Goal: Task Accomplishment & Management: Manage account settings

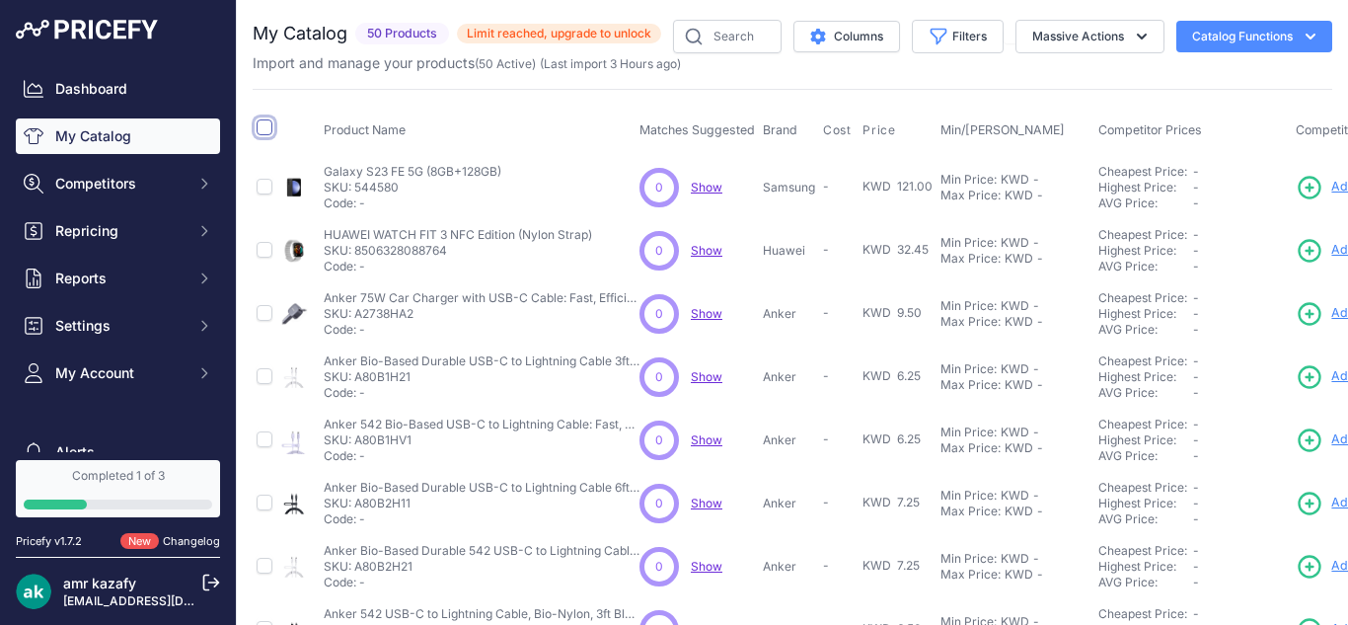
click at [264, 126] on input "checkbox" at bounding box center [265, 127] width 16 height 16
checkbox input "true"
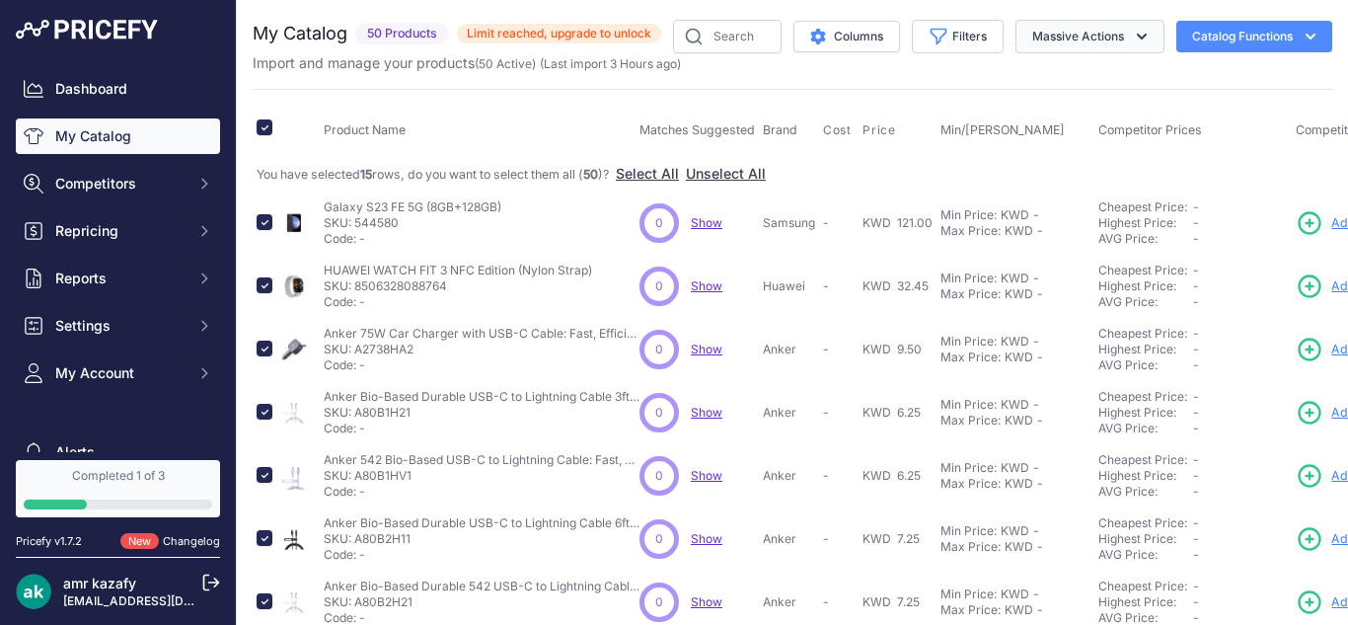
click at [1132, 44] on icon "button" at bounding box center [1142, 37] width 20 height 20
click at [1047, 143] on button "Delete" at bounding box center [1086, 154] width 158 height 36
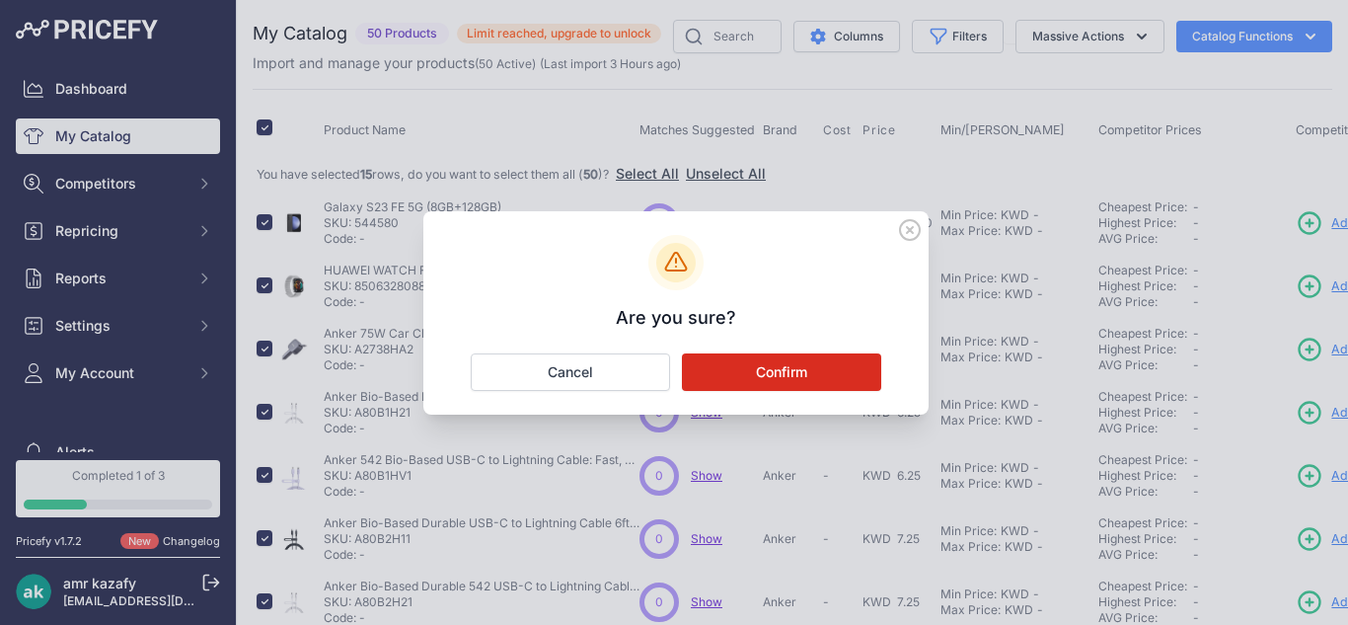
click at [802, 376] on button "Confirm" at bounding box center [781, 372] width 199 height 38
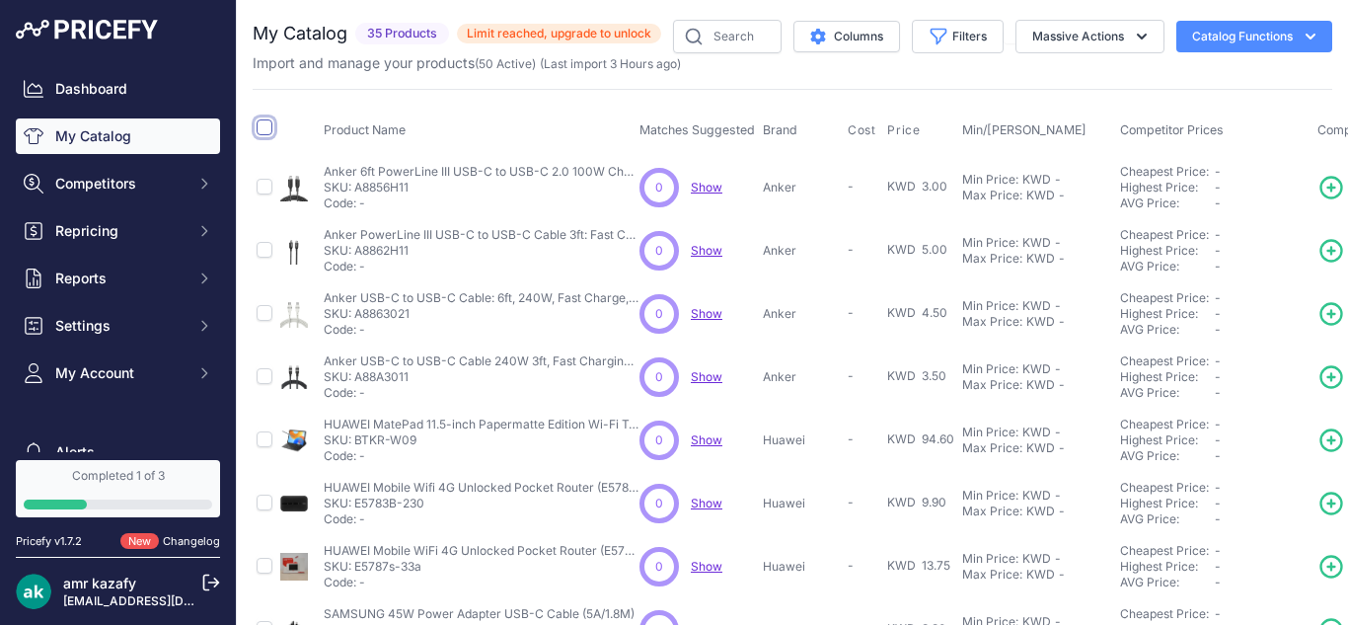
click at [263, 126] on input "checkbox" at bounding box center [265, 127] width 16 height 16
checkbox input "true"
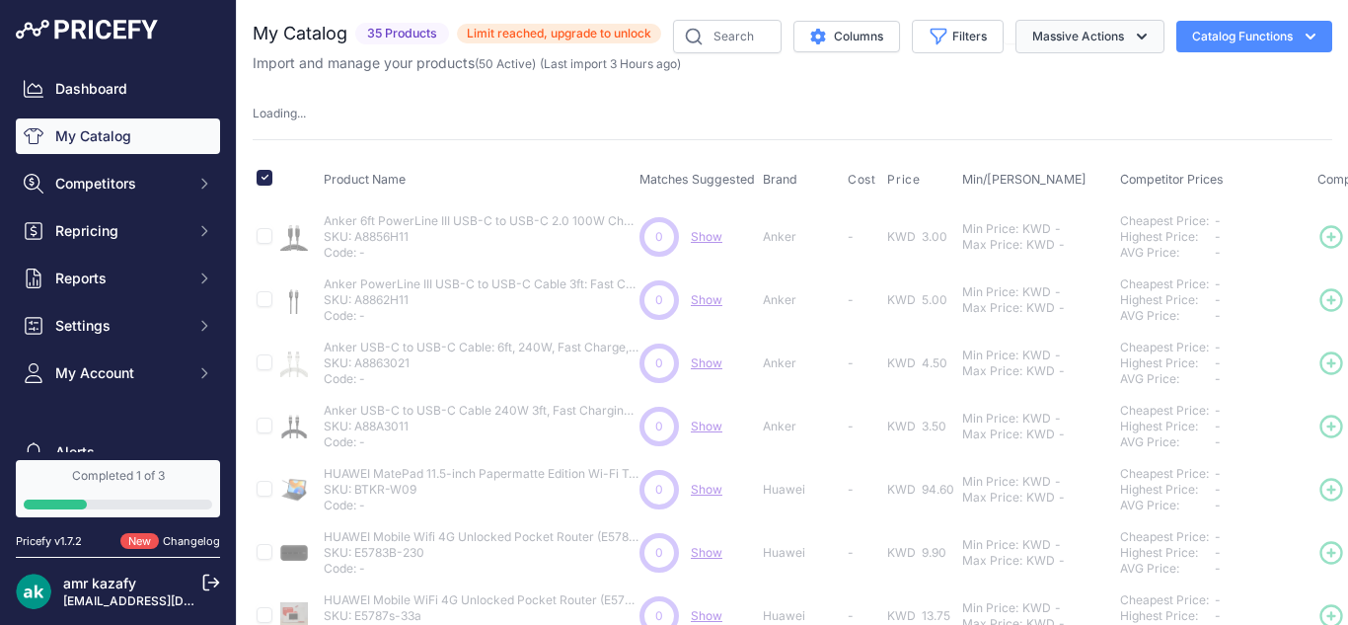
click at [1113, 36] on button "Massive Actions" at bounding box center [1090, 37] width 149 height 34
click at [1040, 157] on span "Delete" at bounding box center [1043, 153] width 41 height 17
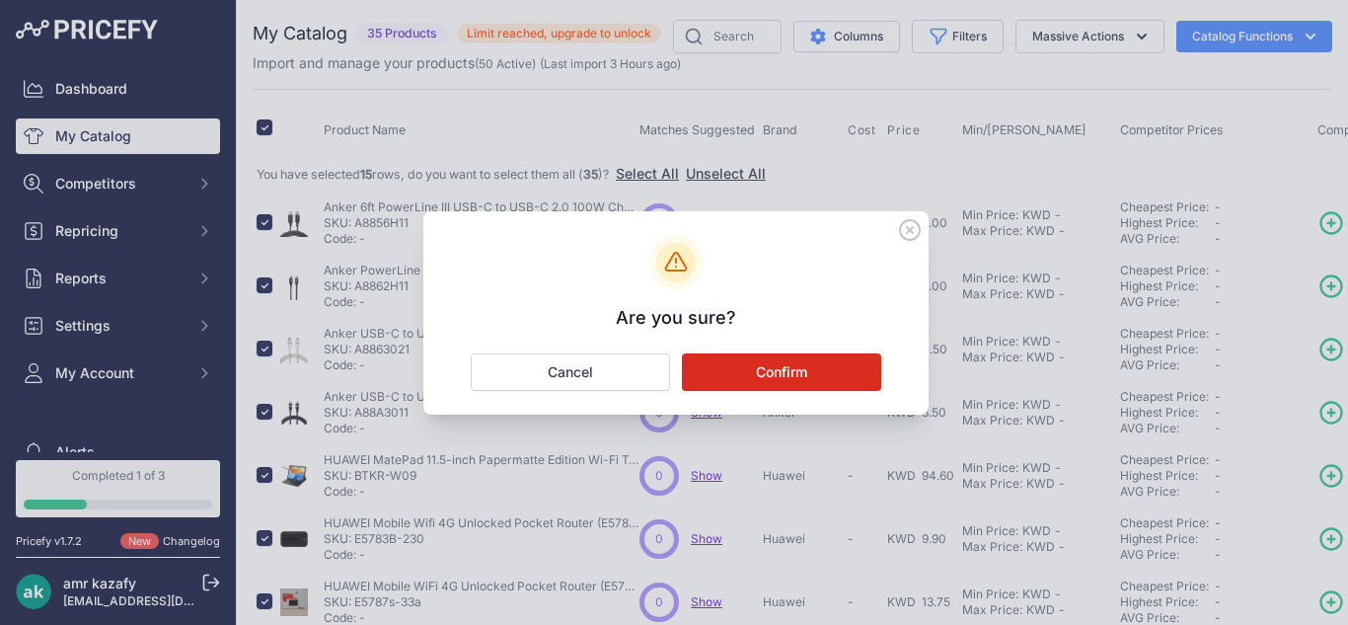
click at [778, 362] on button "Confirm" at bounding box center [781, 372] width 199 height 38
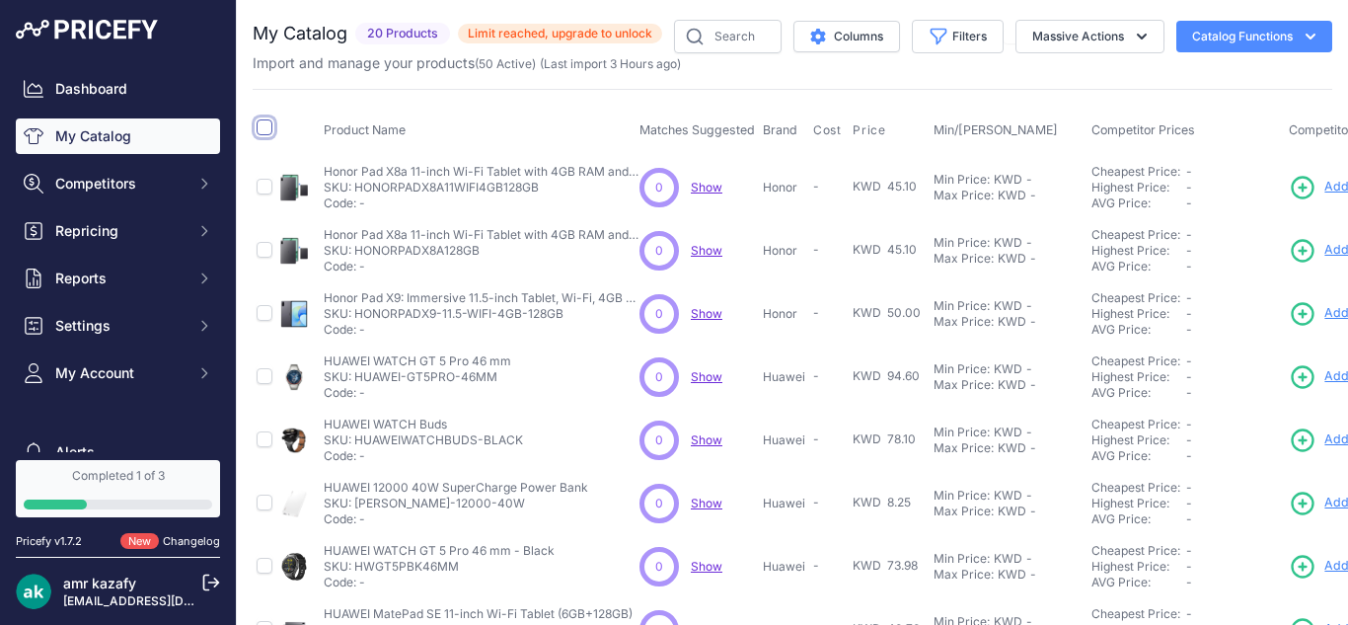
click at [267, 124] on input "checkbox" at bounding box center [265, 127] width 16 height 16
checkbox input "true"
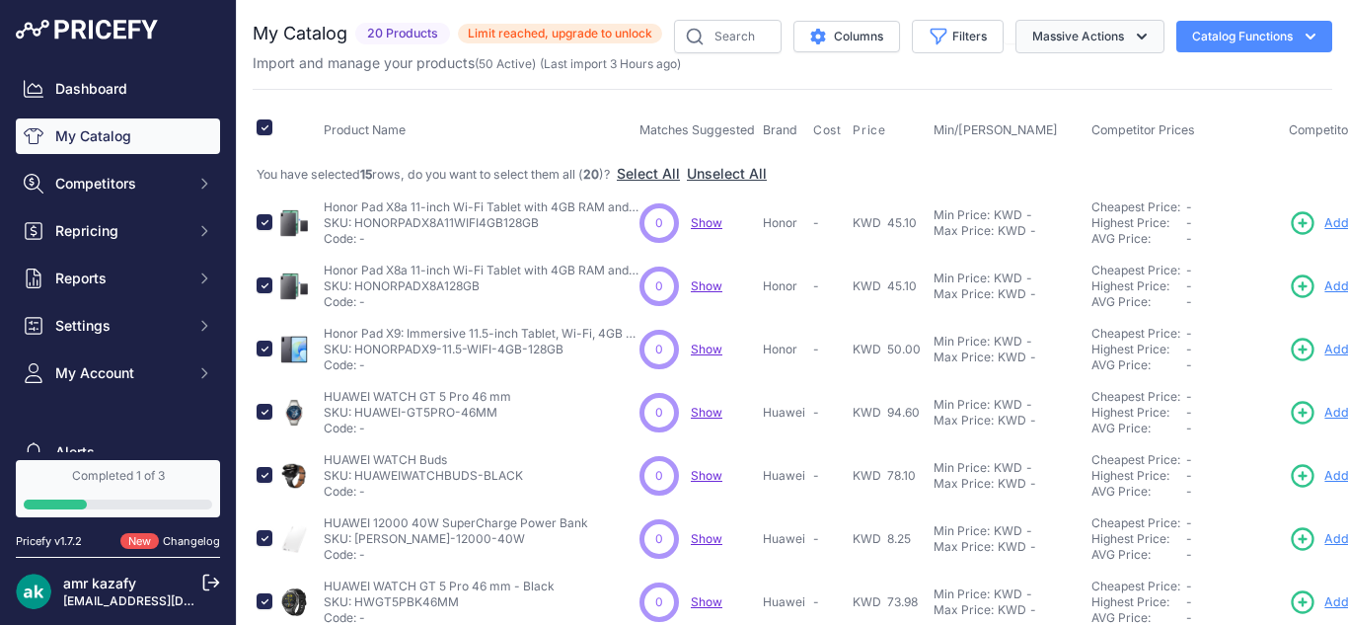
click at [1063, 39] on button "Massive Actions" at bounding box center [1090, 37] width 149 height 34
click at [1042, 151] on span "Delete" at bounding box center [1043, 153] width 41 height 17
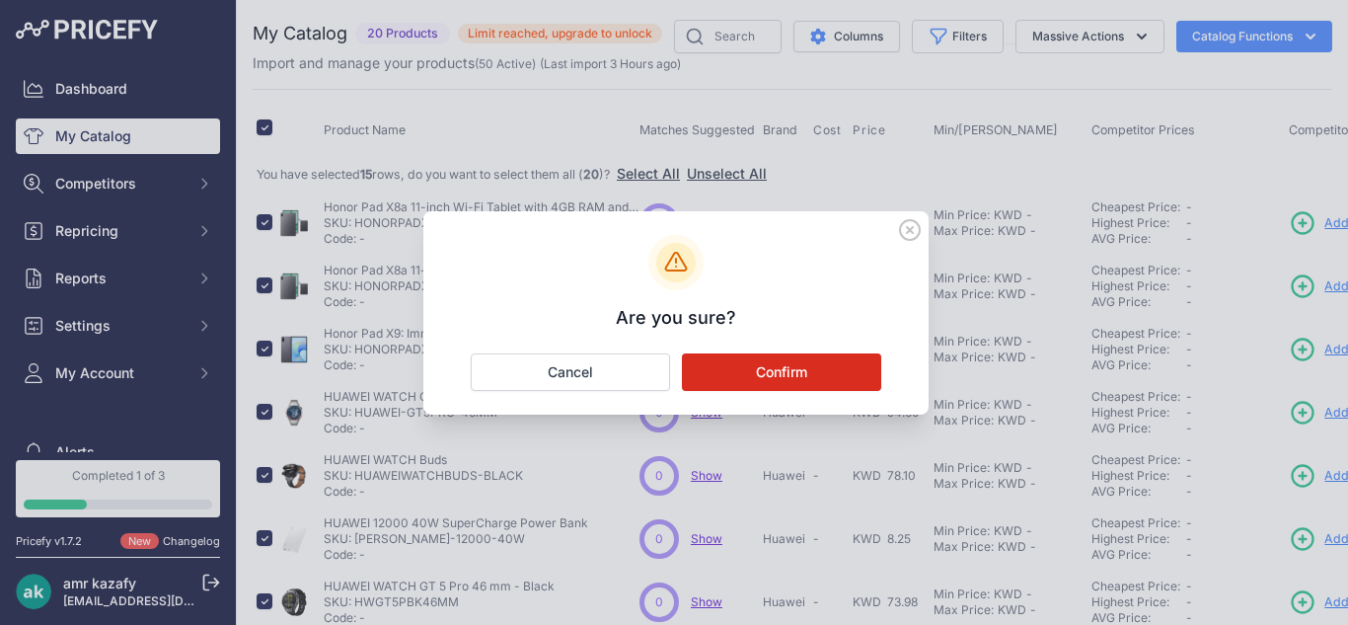
click at [782, 372] on button "Confirm" at bounding box center [781, 372] width 199 height 38
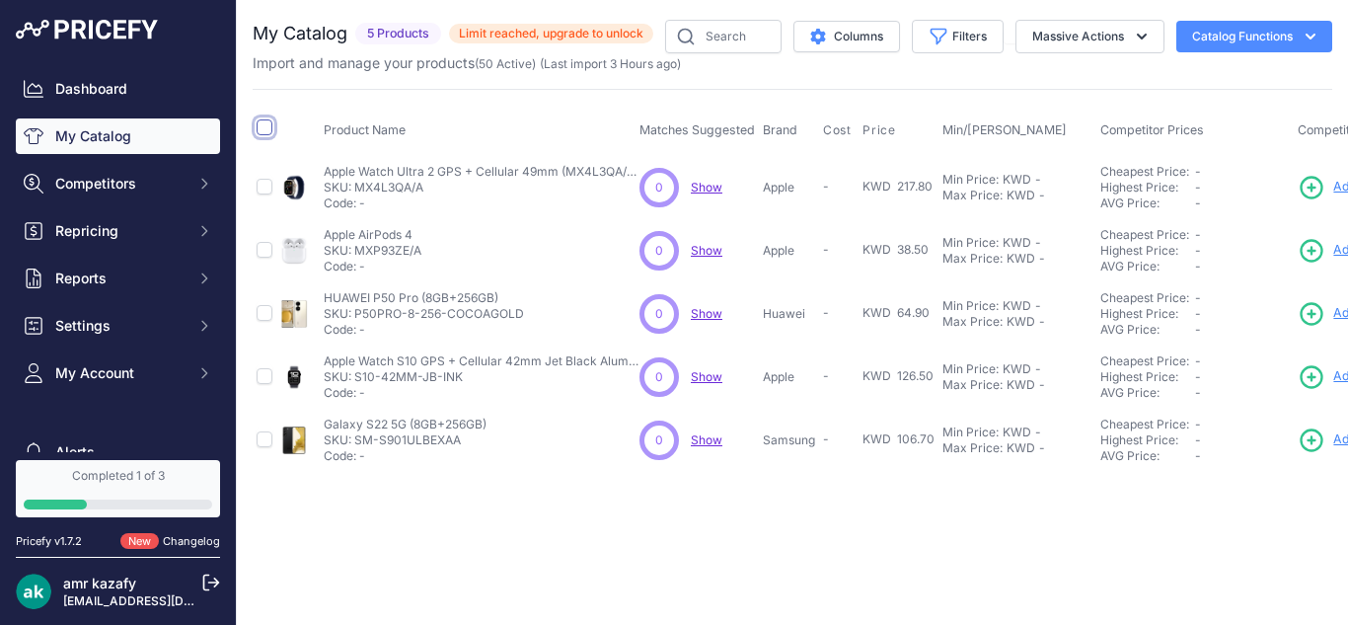
click at [257, 126] on input "checkbox" at bounding box center [265, 127] width 16 height 16
checkbox input "true"
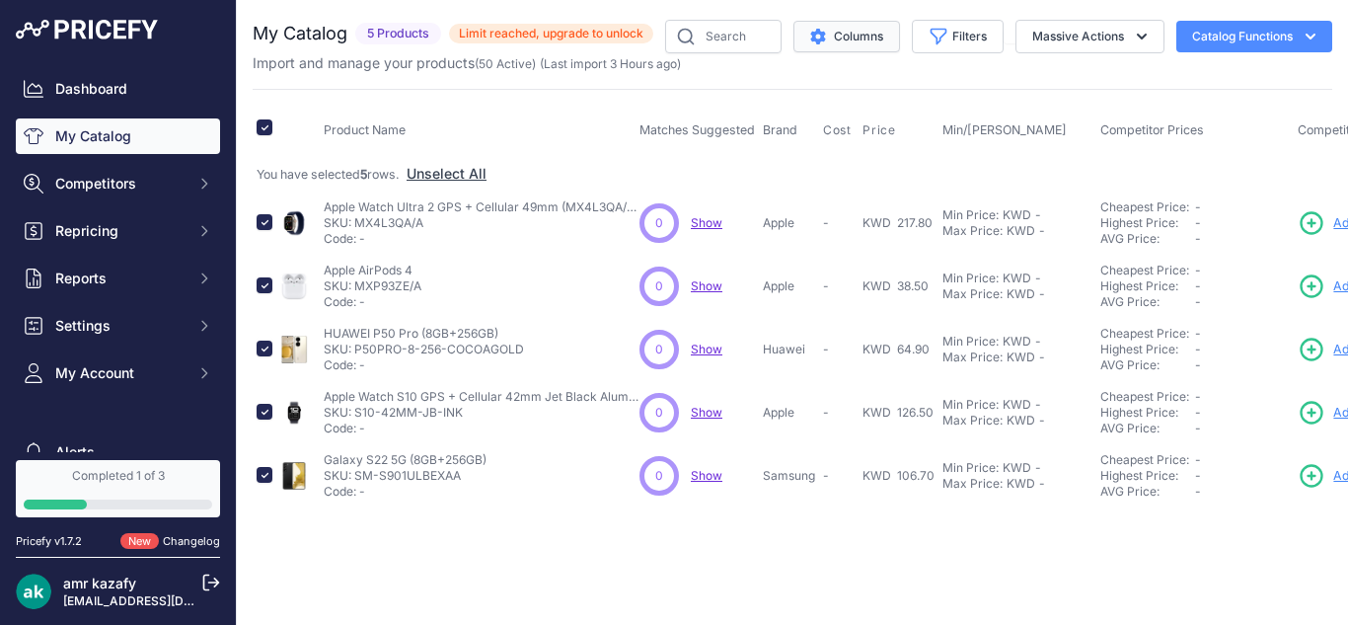
click at [827, 43] on button "Columns" at bounding box center [847, 37] width 107 height 32
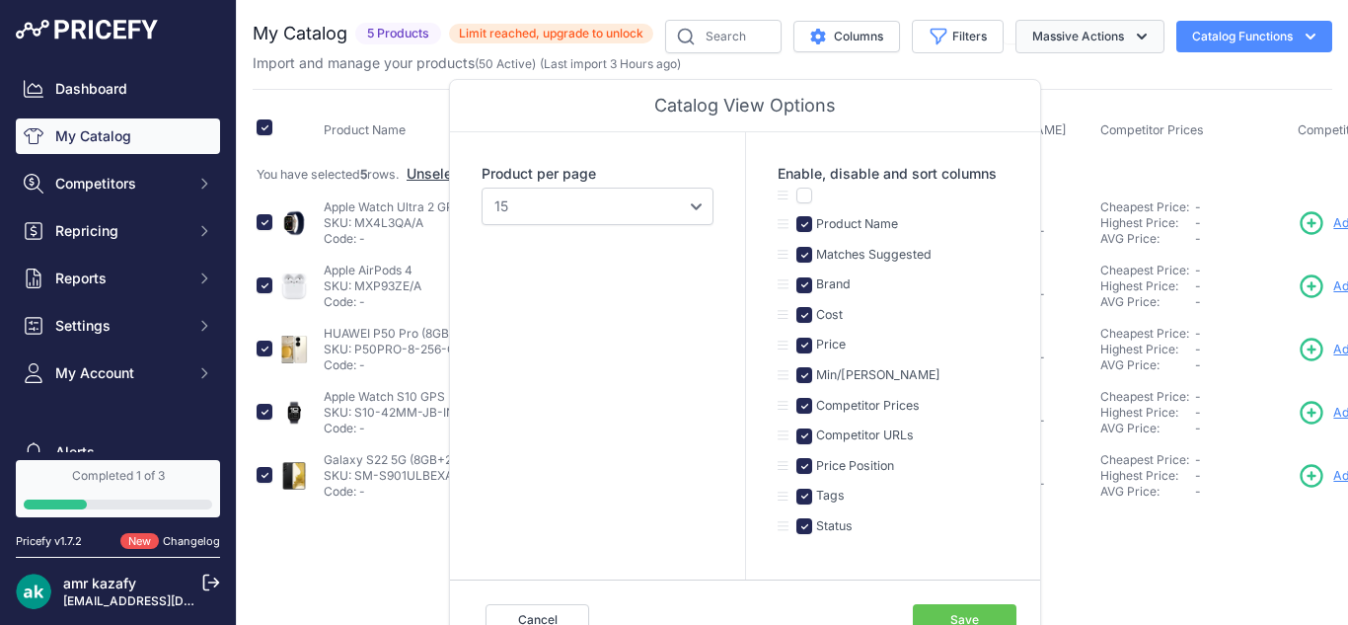
click at [1052, 38] on button "Massive Actions" at bounding box center [1090, 37] width 149 height 34
click at [1077, 161] on button "Delete" at bounding box center [1086, 154] width 158 height 36
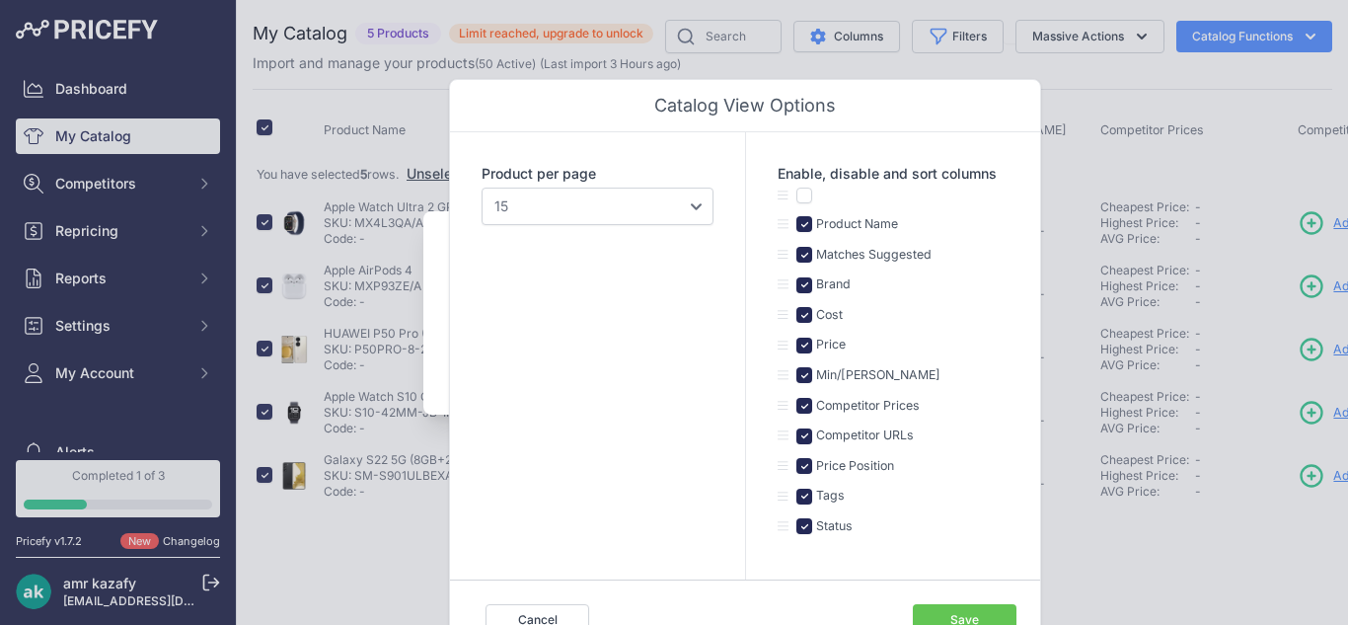
click at [551, 160] on div "Product per page 10 15 20 25 50 100" at bounding box center [597, 355] width 295 height 447
click at [374, 141] on div at bounding box center [674, 312] width 1348 height 625
drag, startPoint x: 1260, startPoint y: 336, endPoint x: 1224, endPoint y: 258, distance: 85.7
click at [1260, 334] on div at bounding box center [674, 312] width 1348 height 625
click at [1103, 138] on div at bounding box center [674, 312] width 1348 height 625
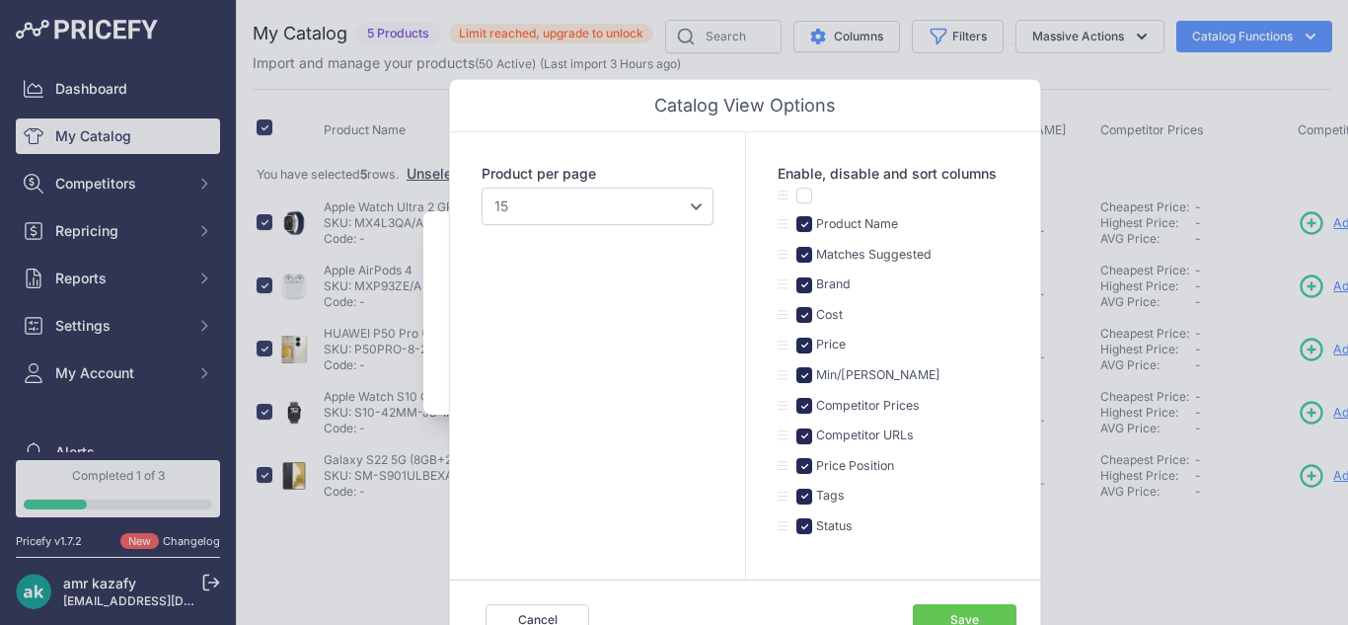
click at [359, 138] on div at bounding box center [674, 312] width 1348 height 625
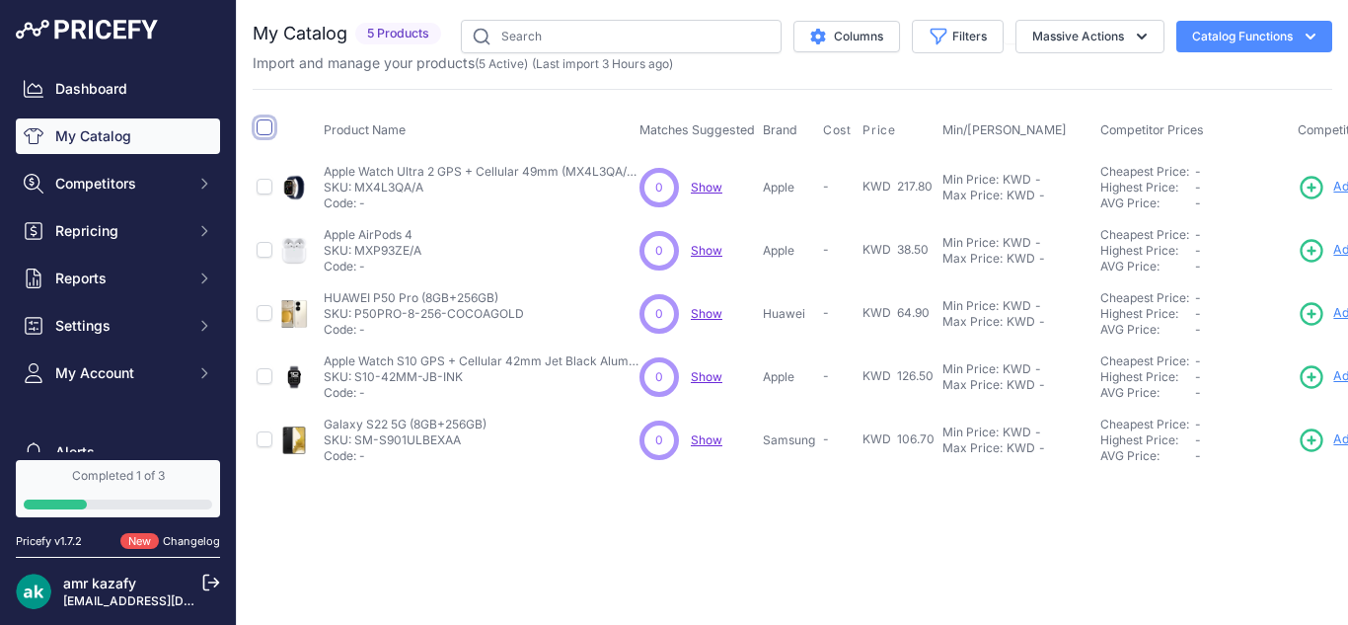
click at [266, 134] on input "checkbox" at bounding box center [265, 127] width 16 height 16
checkbox input "true"
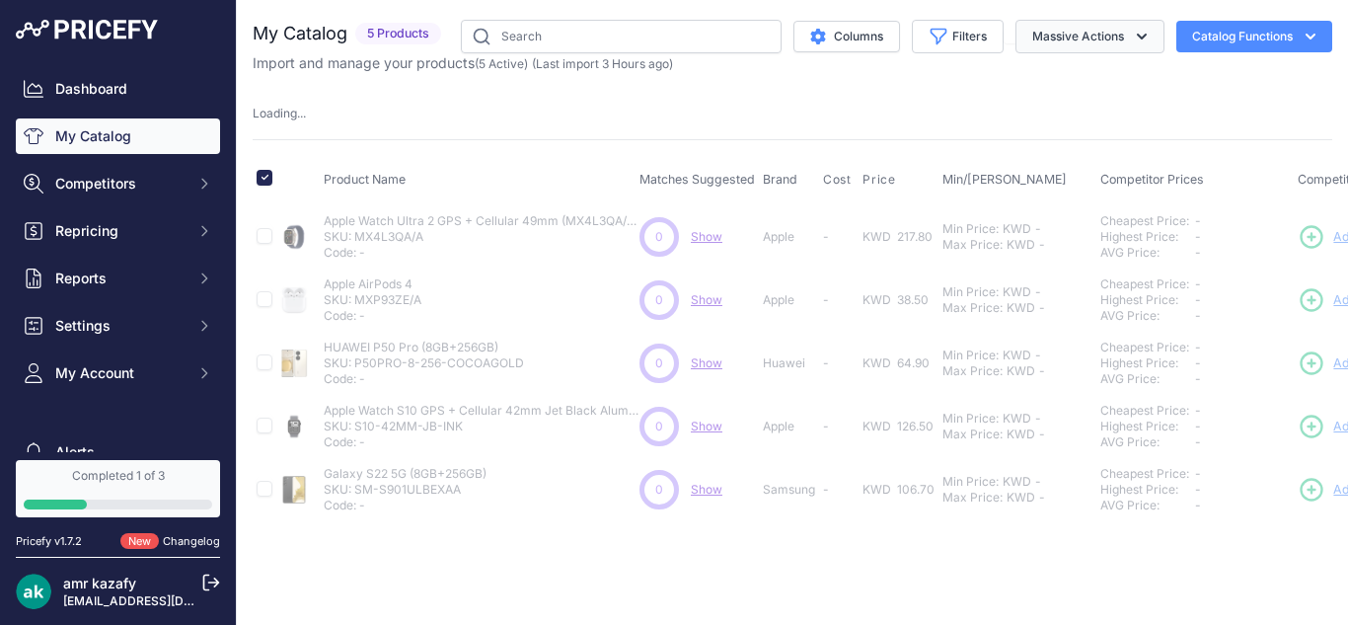
click at [1064, 44] on button "Massive Actions" at bounding box center [1090, 37] width 149 height 34
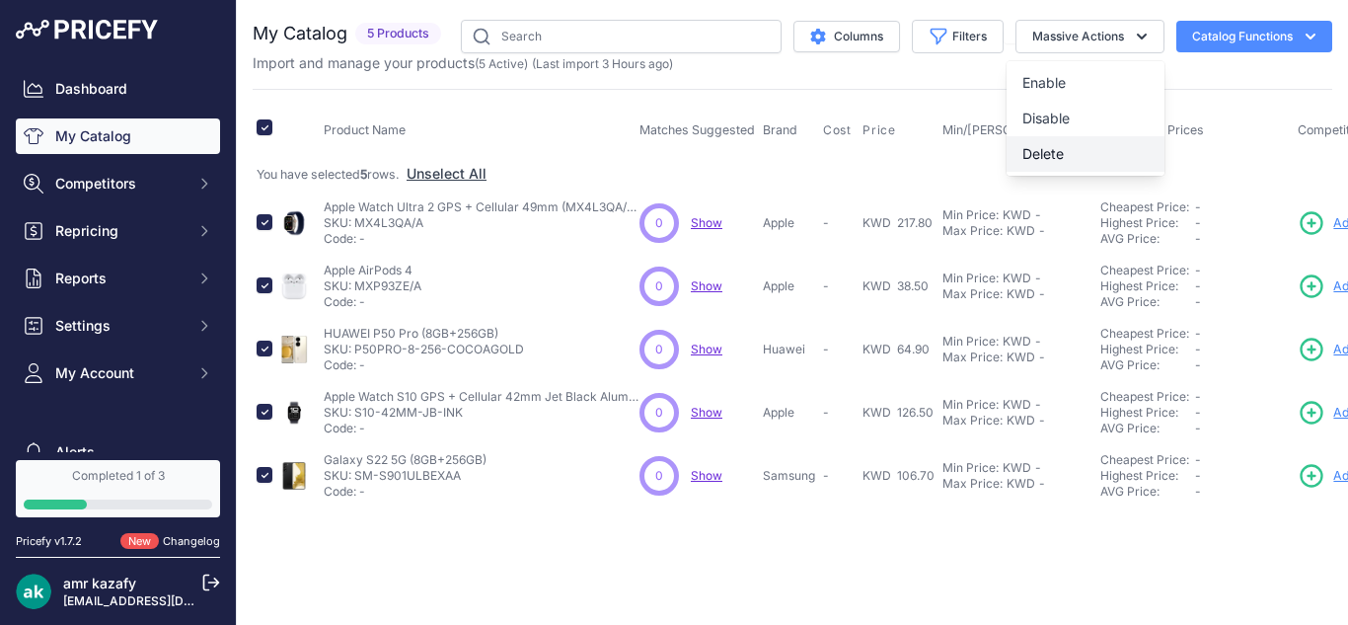
click at [1047, 157] on span "Delete" at bounding box center [1043, 153] width 41 height 17
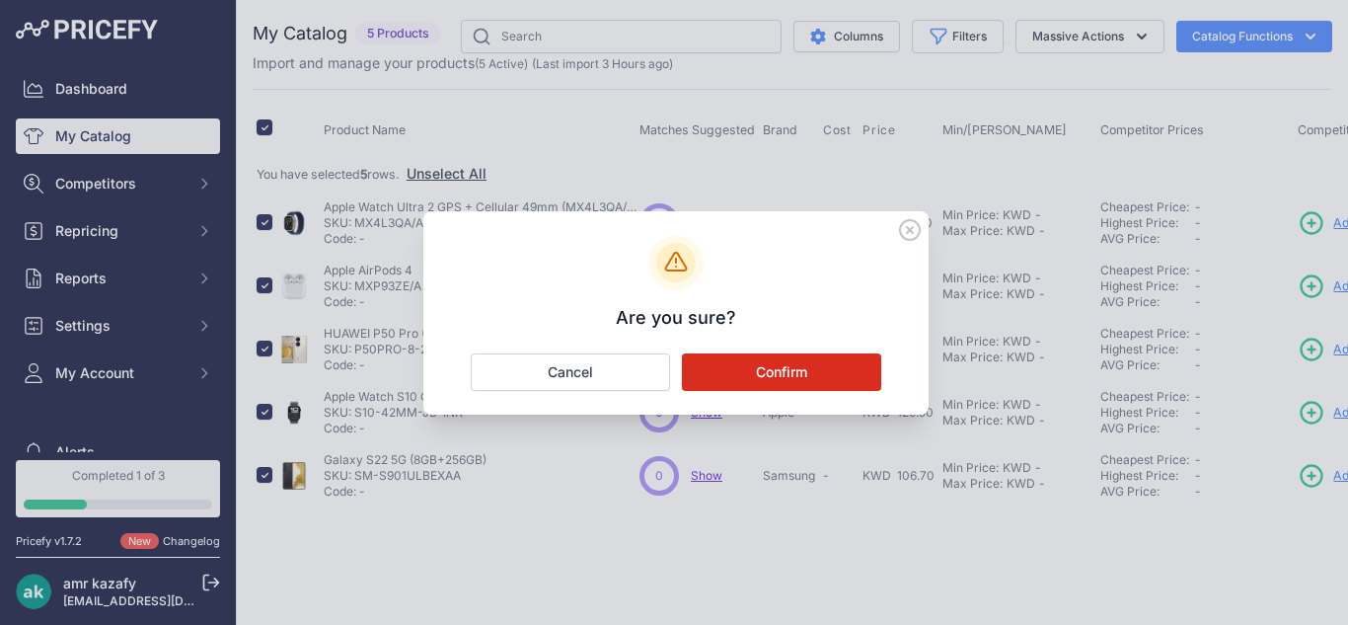
click at [808, 378] on button "Confirm" at bounding box center [781, 372] width 199 height 38
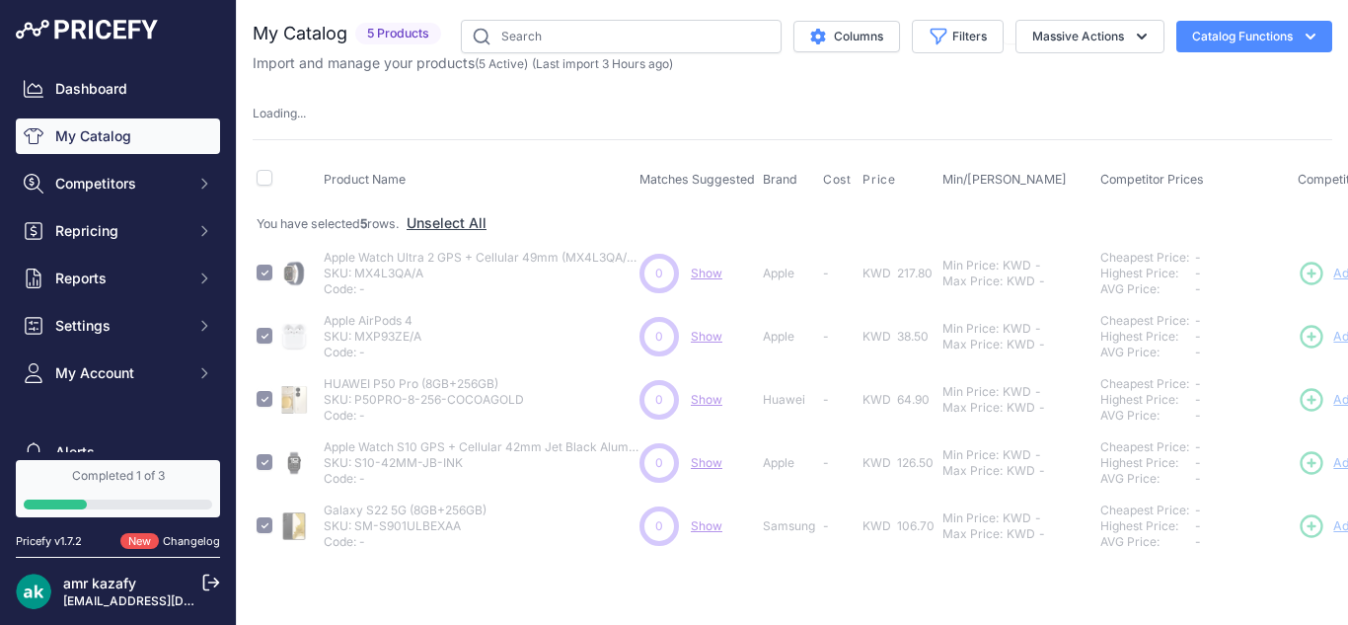
checkbox input "false"
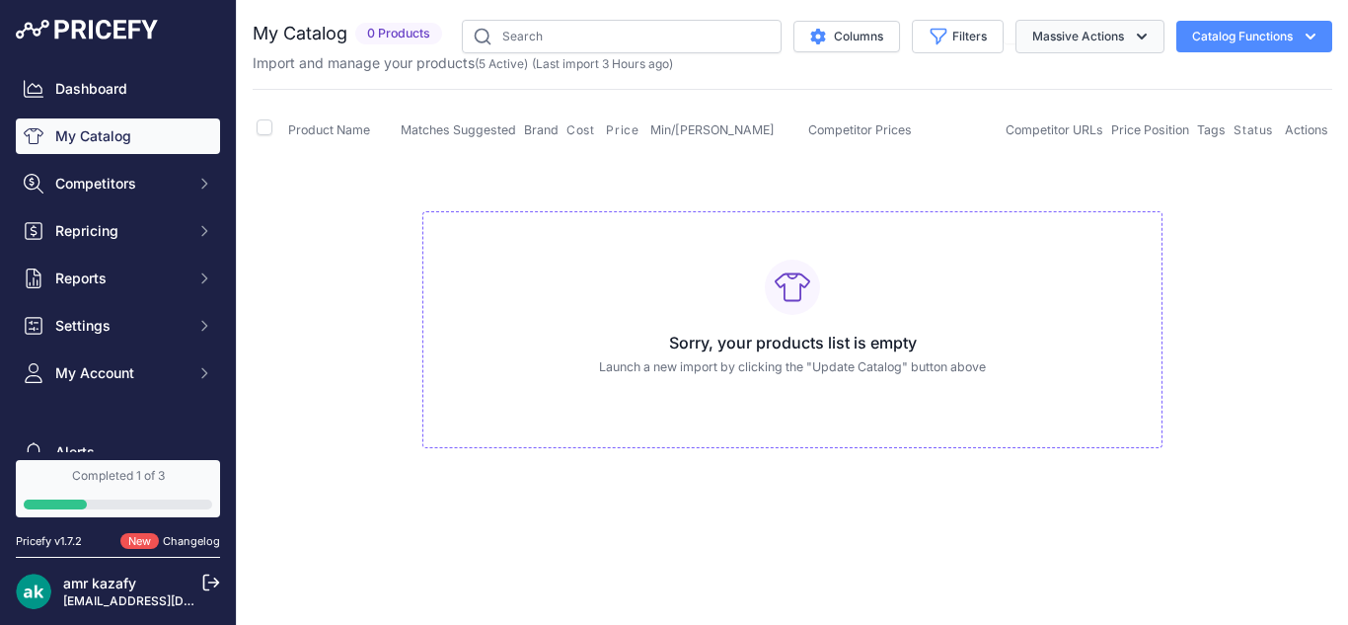
click at [1065, 20] on button "Massive Actions" at bounding box center [1090, 37] width 149 height 34
click at [1267, 30] on button "Catalog Functions" at bounding box center [1255, 37] width 156 height 32
click at [1154, 152] on link "Update Catalog" at bounding box center [1220, 149] width 221 height 36
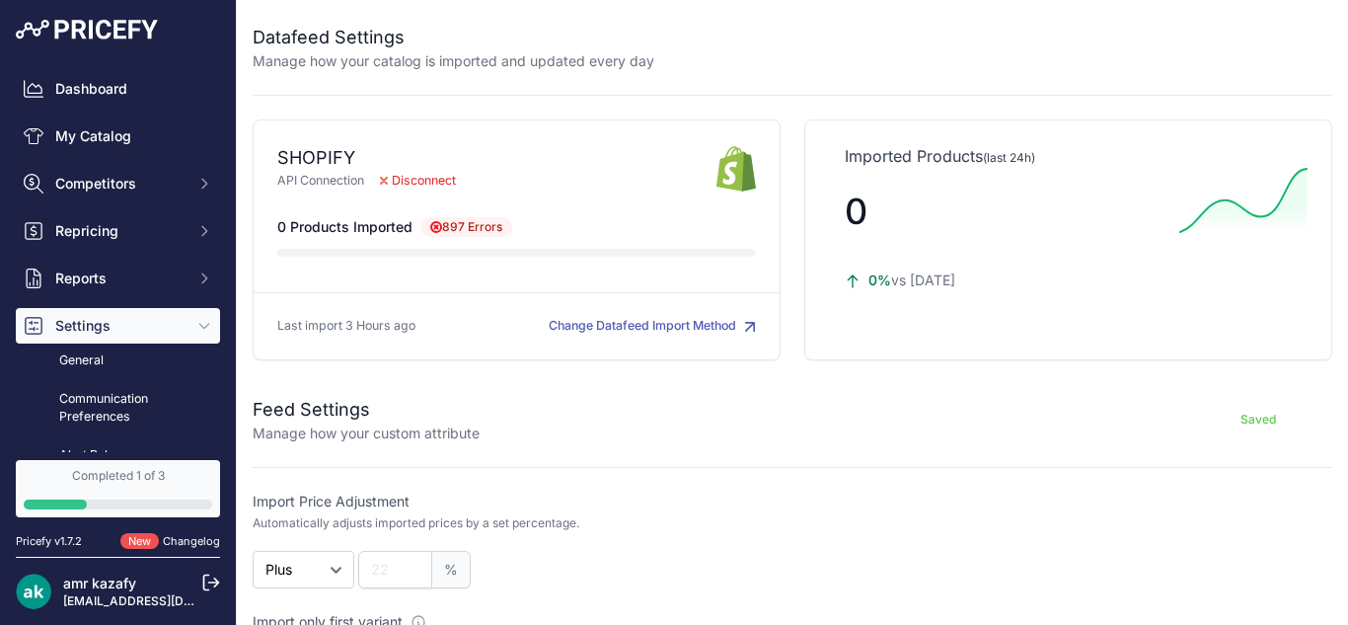
click at [408, 180] on span "Disconnect" at bounding box center [418, 181] width 108 height 19
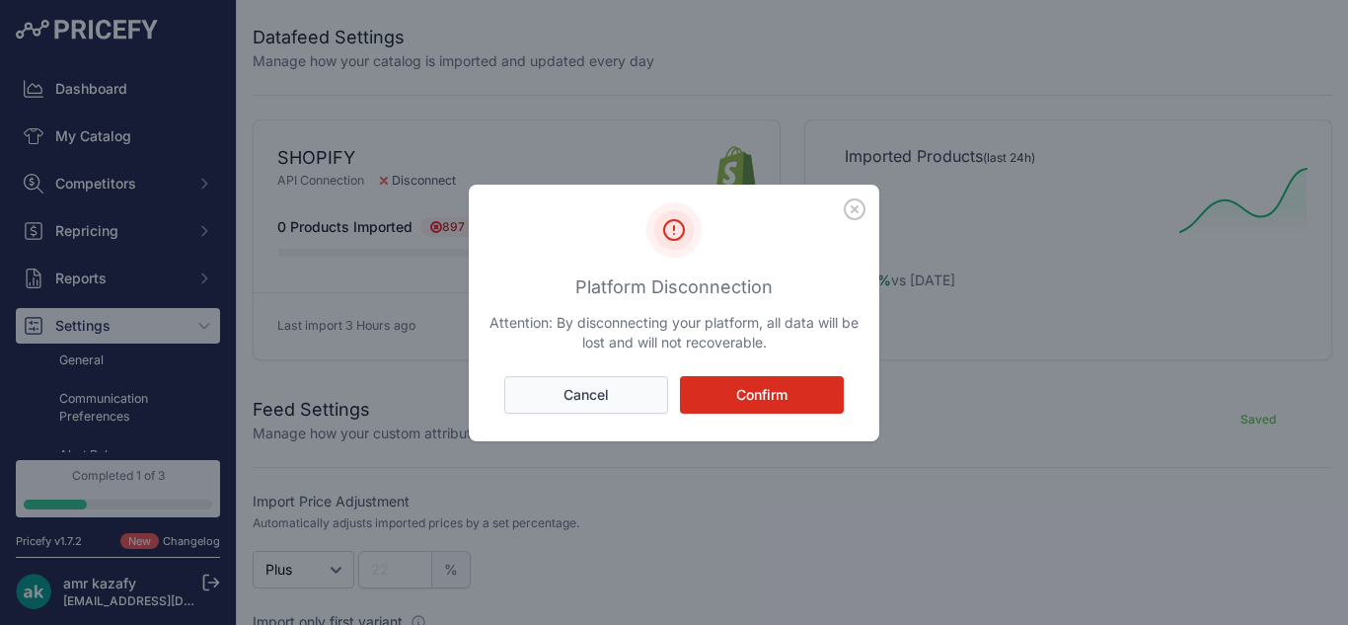
click at [582, 386] on button "Cancel" at bounding box center [586, 395] width 164 height 38
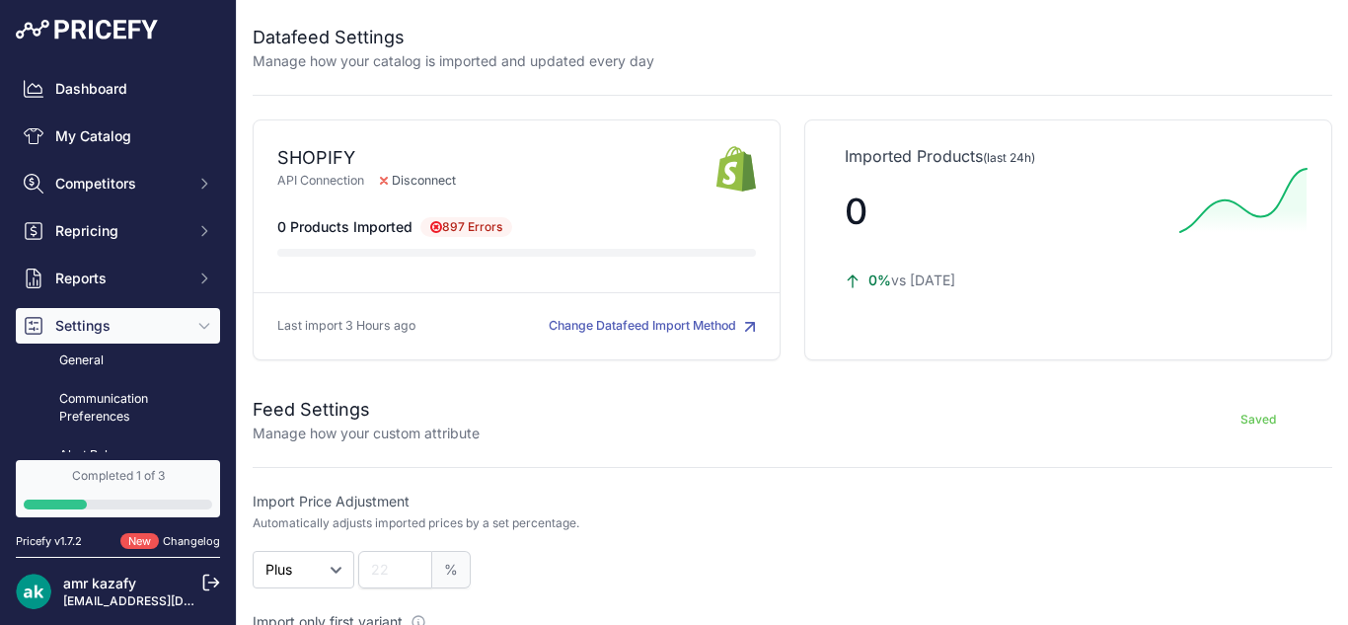
click at [640, 325] on button "Change Datafeed Import Method" at bounding box center [652, 326] width 207 height 19
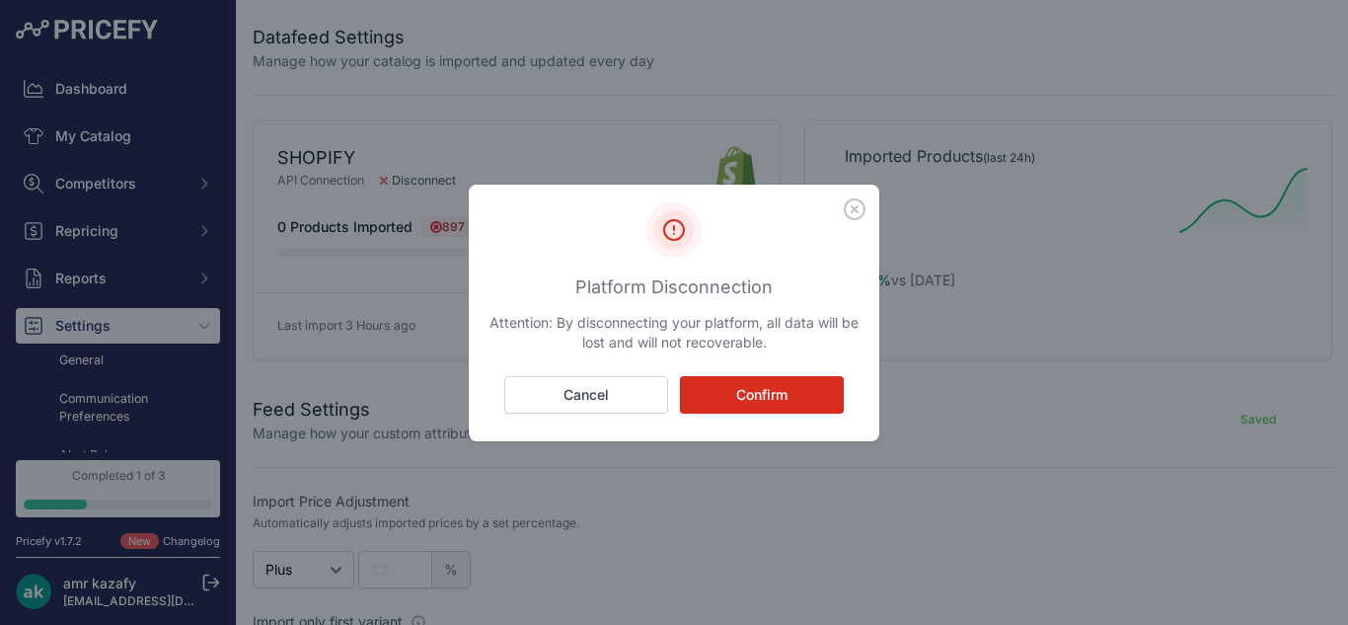
click at [717, 393] on button "Confirm" at bounding box center [762, 395] width 164 height 38
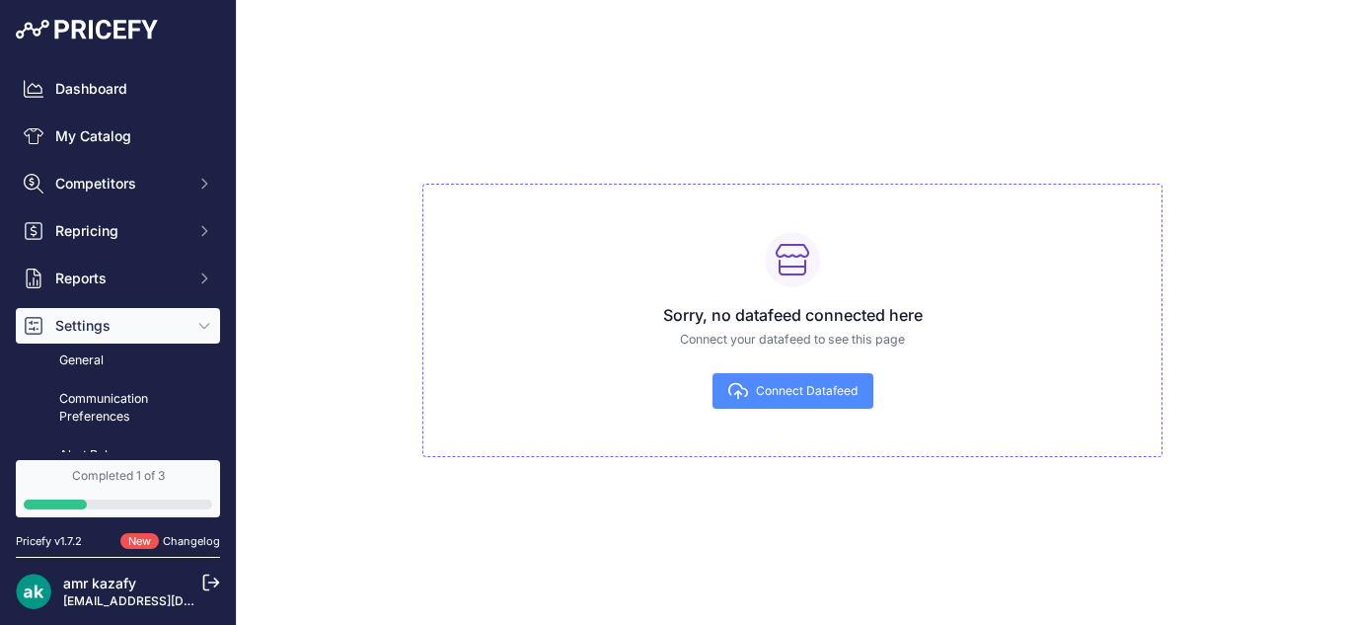
click at [763, 399] on button "Connect Datafeed" at bounding box center [793, 391] width 161 height 36
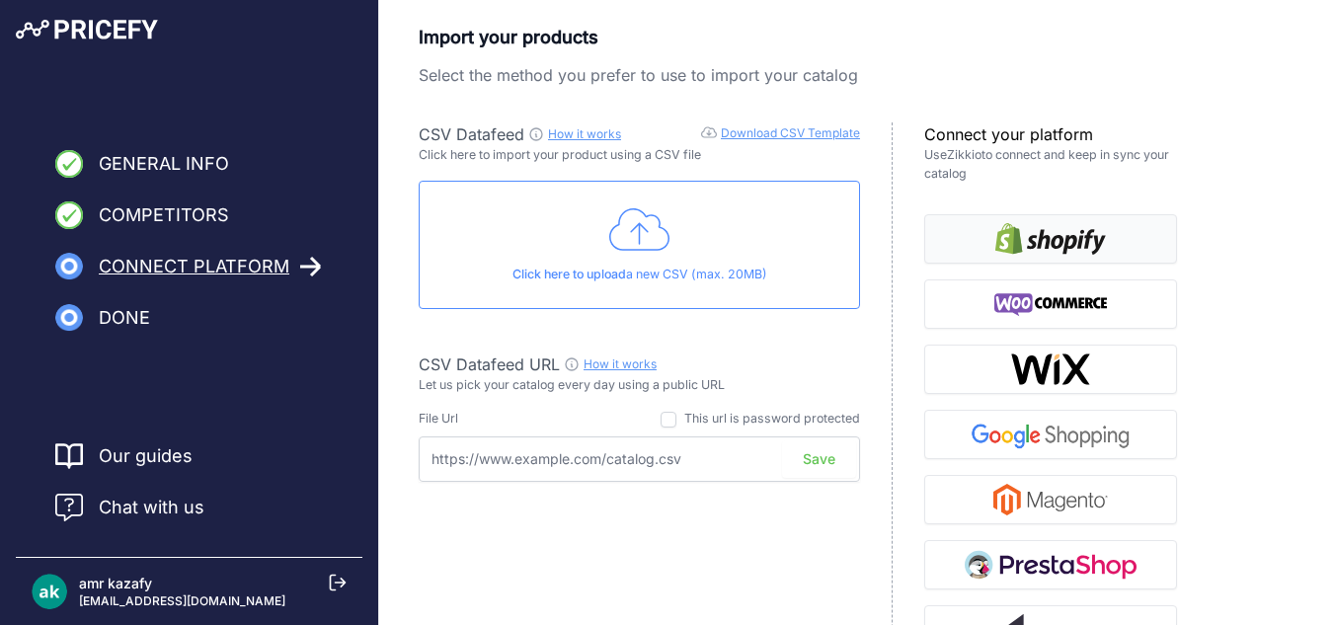
click at [1065, 259] on button "button" at bounding box center [1050, 238] width 253 height 49
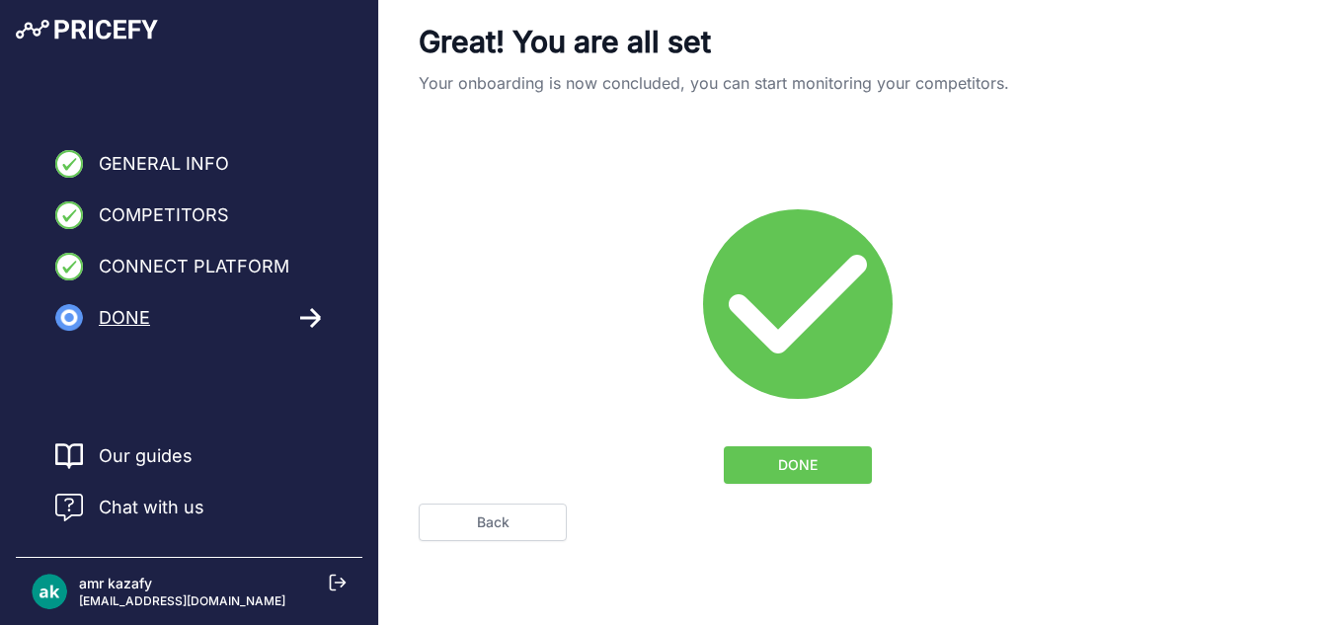
click at [782, 468] on span "DONE" at bounding box center [797, 465] width 39 height 20
